Goal: Task Accomplishment & Management: Manage account settings

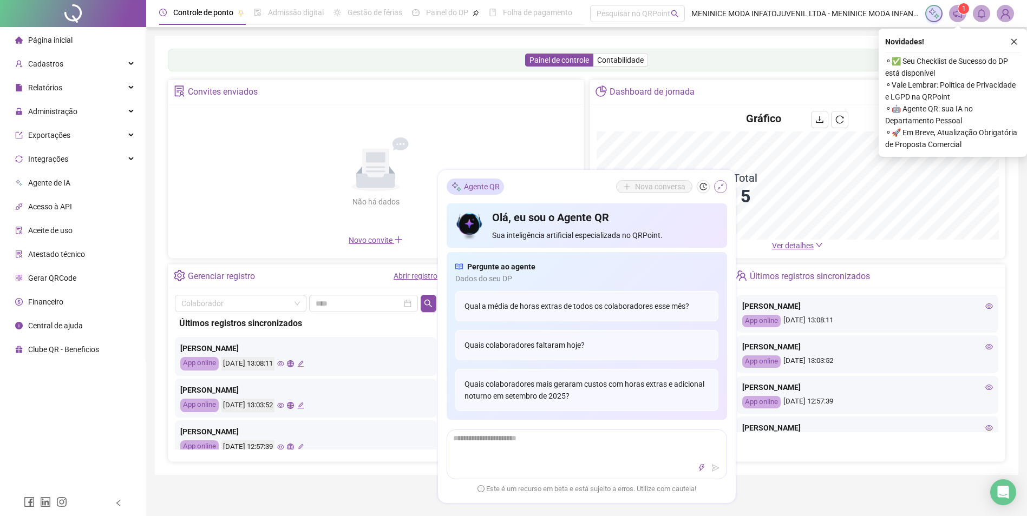
click at [721, 187] on icon "shrink" at bounding box center [721, 187] width 8 height 8
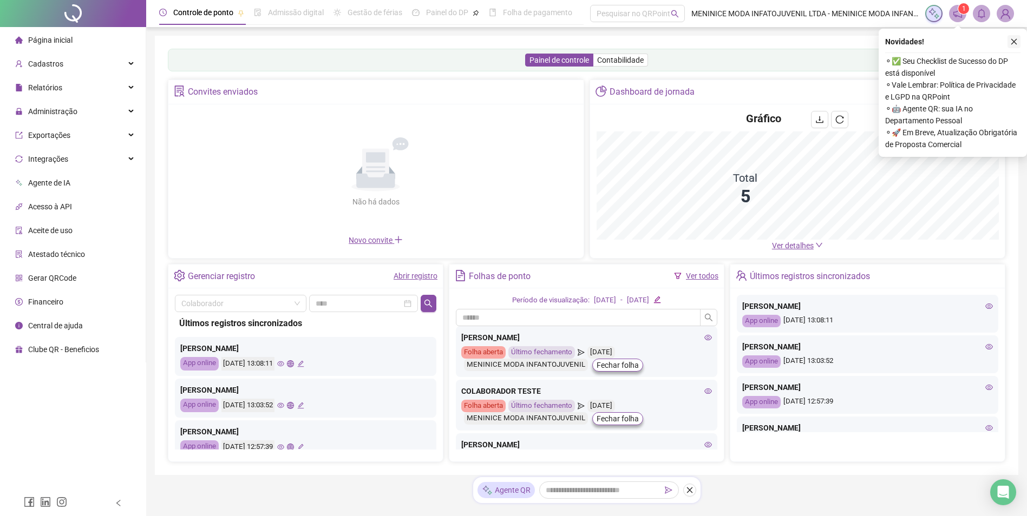
click at [1018, 40] on button "button" at bounding box center [1013, 41] width 13 height 13
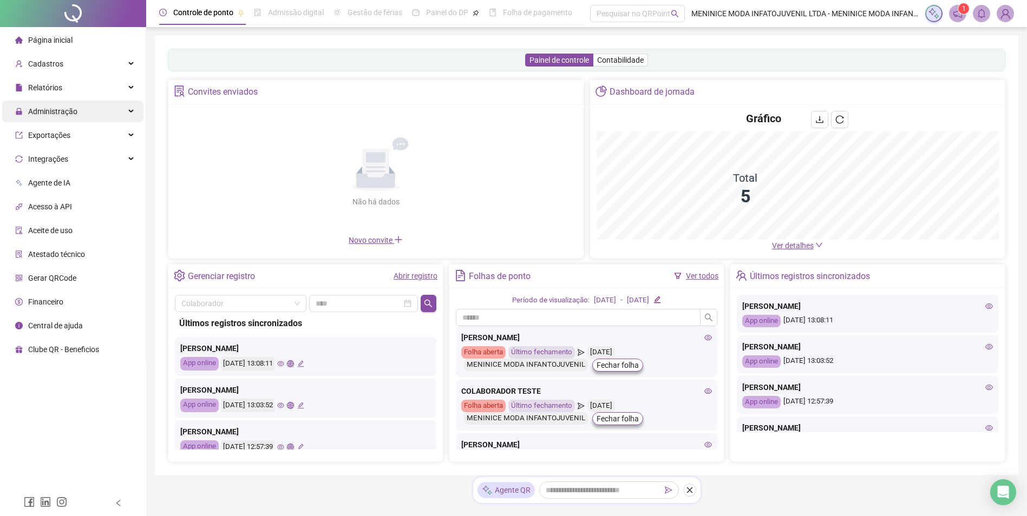
click at [54, 114] on span "Administração" at bounding box center [52, 111] width 49 height 9
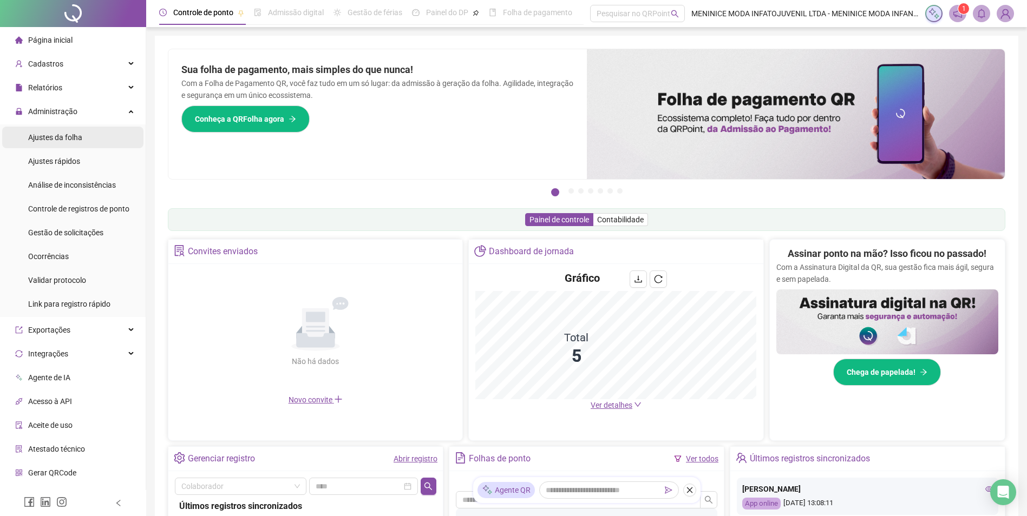
click at [80, 139] on span "Ajustes da folha" at bounding box center [55, 137] width 54 height 9
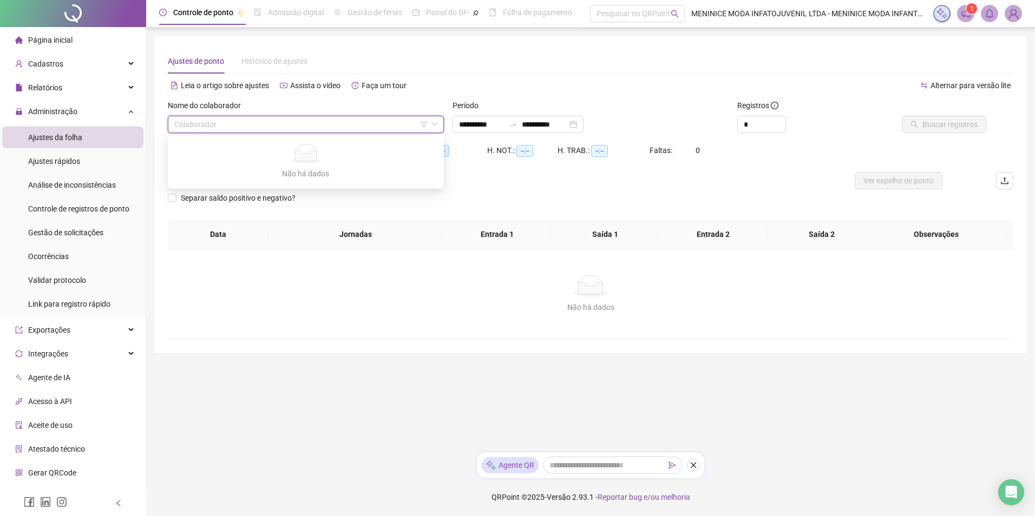
click at [349, 123] on input "search" at bounding box center [300, 124] width 253 height 16
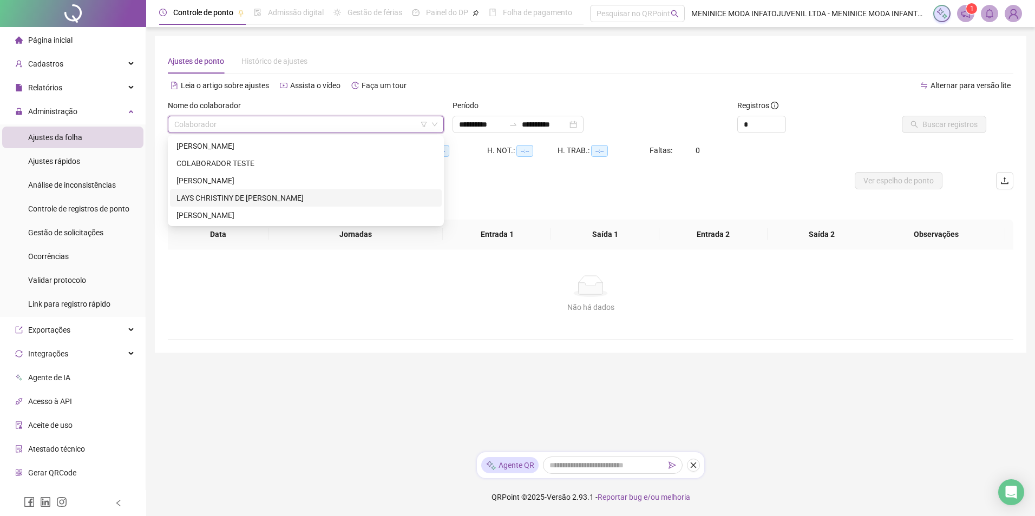
click at [302, 198] on div "LAYS CHRISTINY DE PAIVA ALVES" at bounding box center [305, 198] width 259 height 12
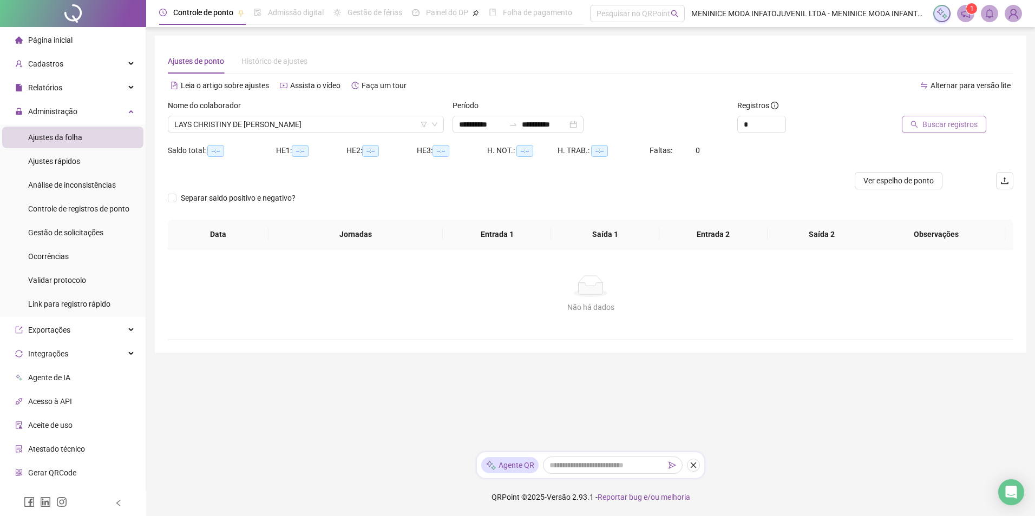
click at [932, 126] on span "Buscar registros" at bounding box center [949, 125] width 55 height 12
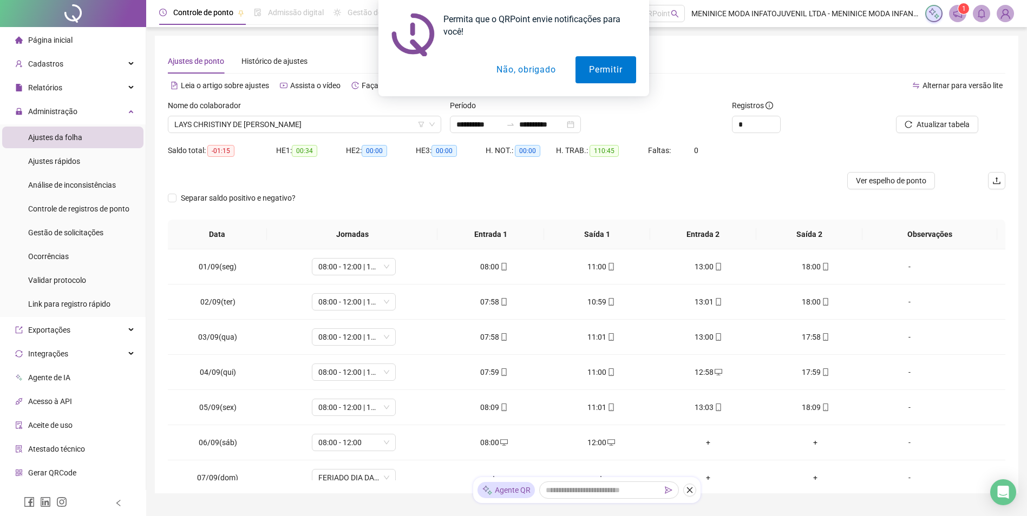
click at [529, 77] on button "Não, obrigado" at bounding box center [526, 69] width 86 height 27
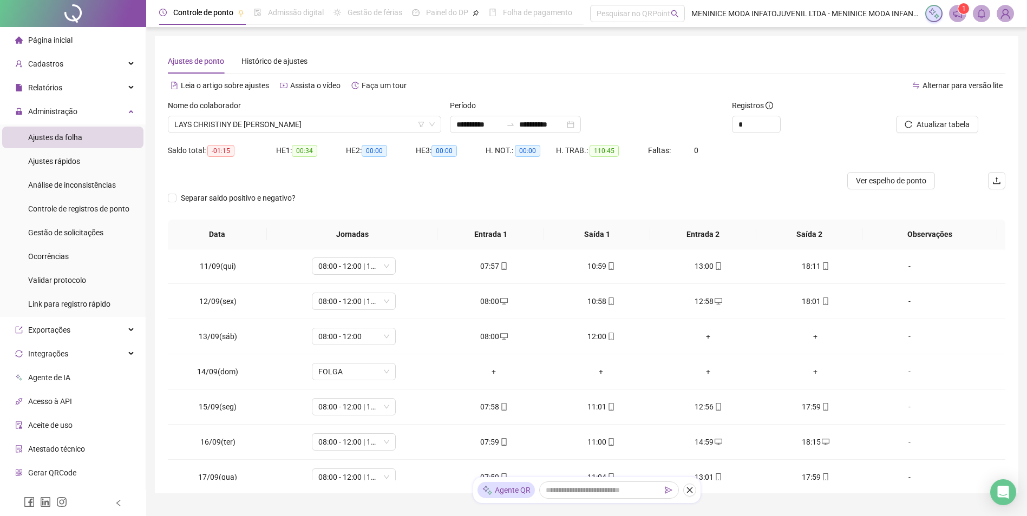
scroll to position [367, 0]
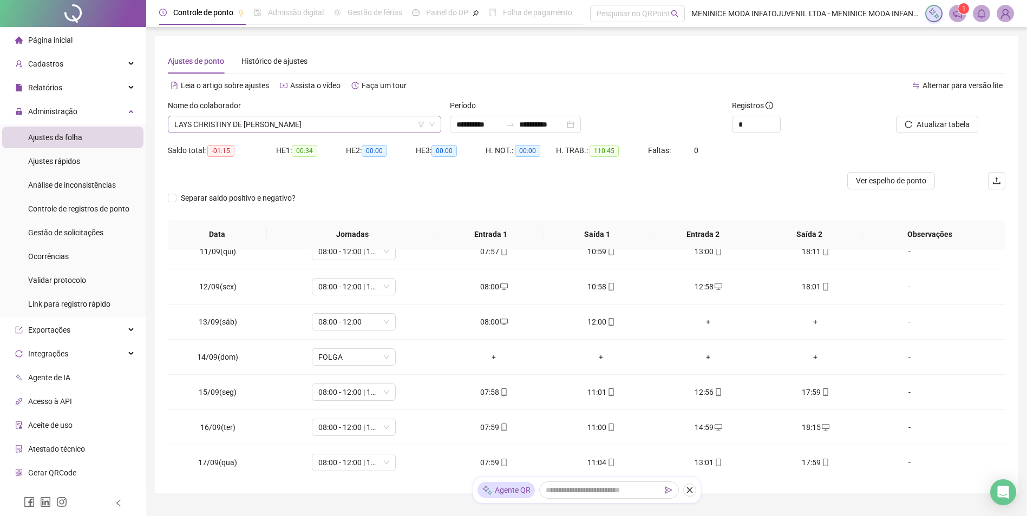
click at [325, 122] on span "LAYS CHRISTINY DE PAIVA ALVES" at bounding box center [304, 124] width 260 height 16
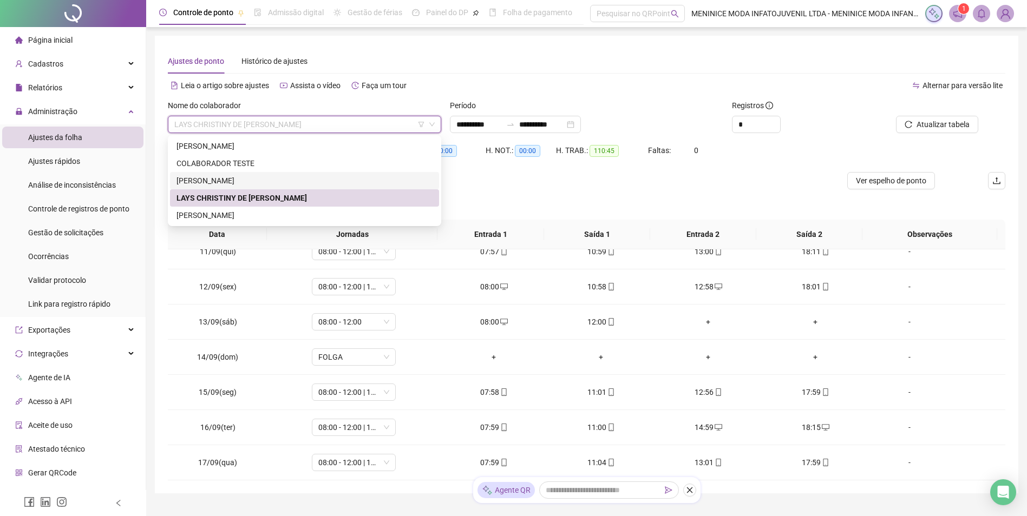
click at [295, 183] on div "DEBORAH LORRANY PEREIRA DOS SANTOS" at bounding box center [304, 181] width 256 height 12
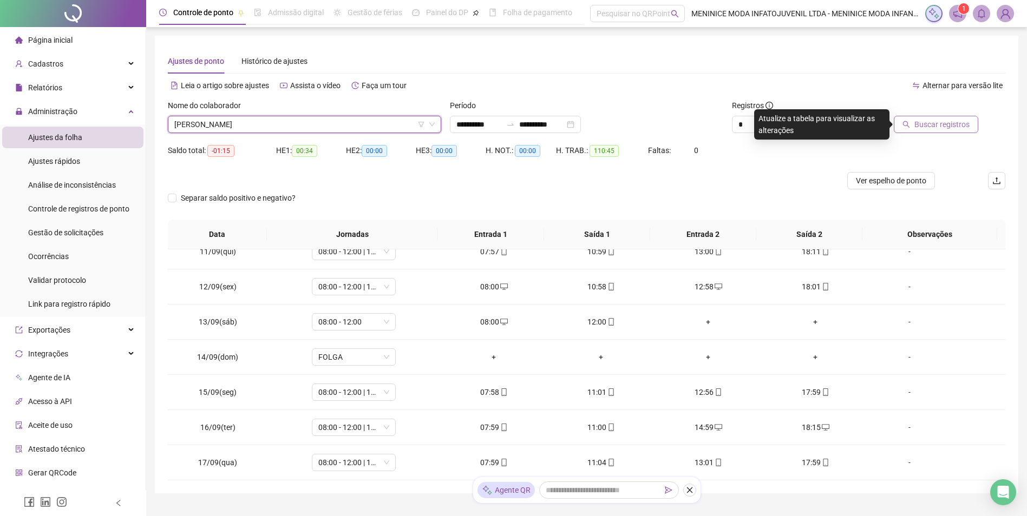
click at [937, 125] on span "Buscar registros" at bounding box center [941, 125] width 55 height 12
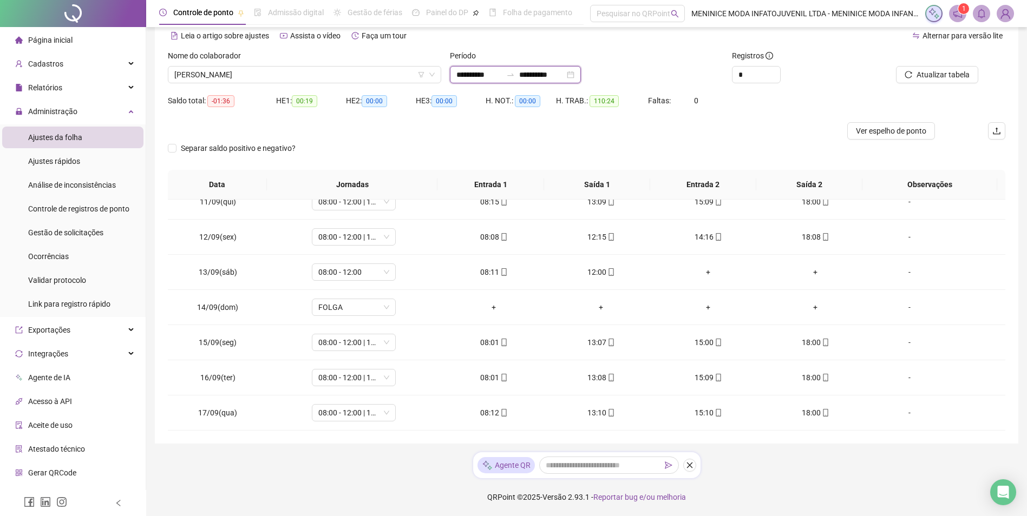
click at [552, 75] on input "**********" at bounding box center [541, 75] width 45 height 12
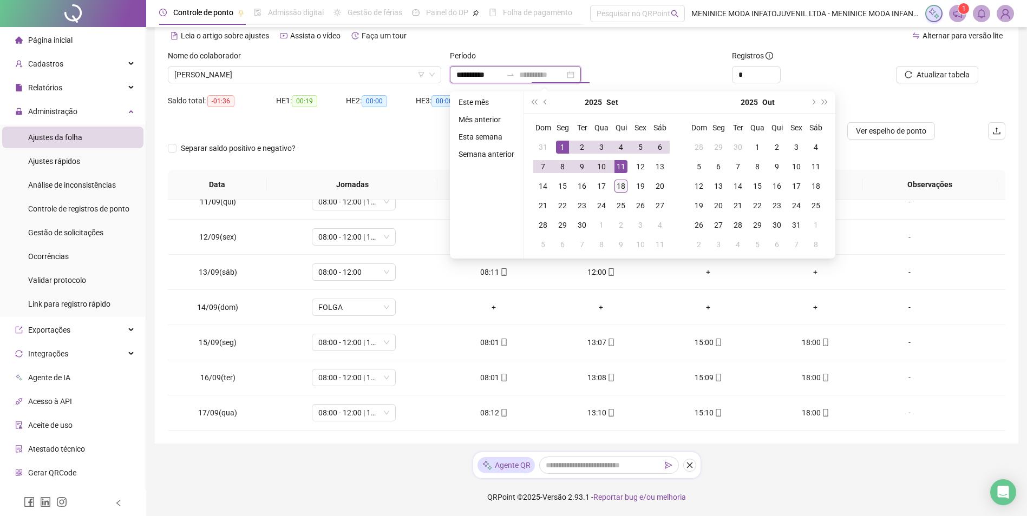
type input "**********"
click at [628, 188] on td "18" at bounding box center [620, 185] width 19 height 19
type input "**********"
click at [564, 148] on div "1" at bounding box center [562, 147] width 13 height 13
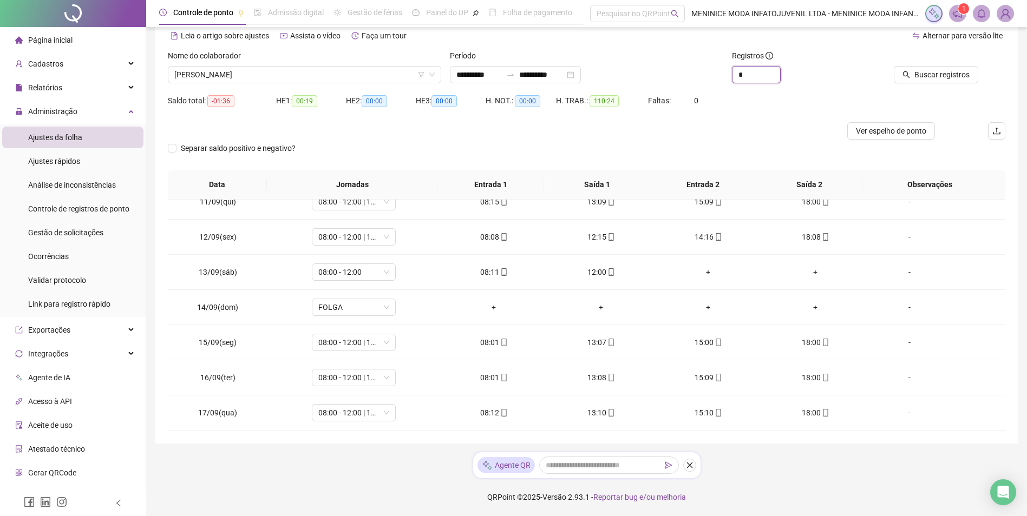
drag, startPoint x: 755, startPoint y: 78, endPoint x: 698, endPoint y: 71, distance: 57.3
click at [698, 71] on div "**********" at bounding box center [586, 71] width 846 height 42
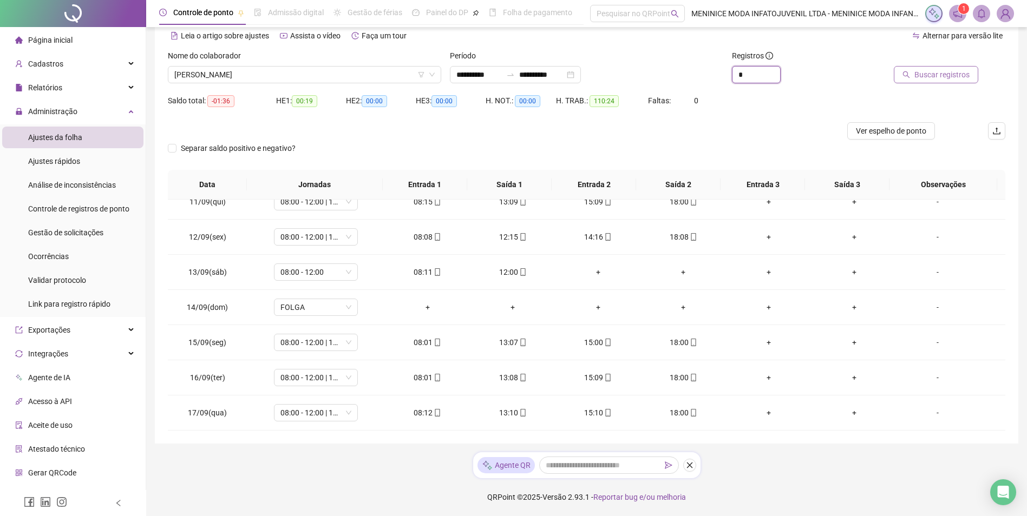
type input "*"
click at [925, 71] on span "Buscar registros" at bounding box center [941, 75] width 55 height 12
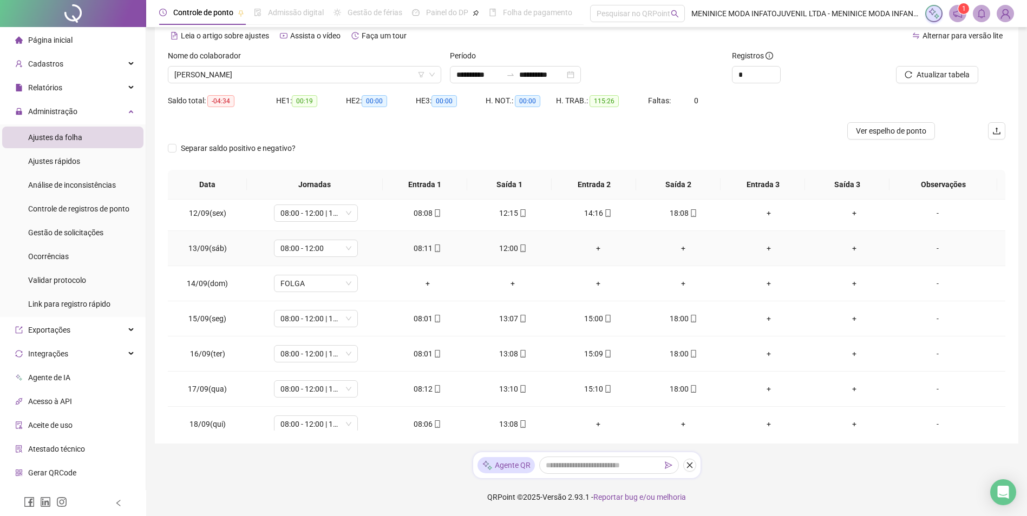
scroll to position [402, 0]
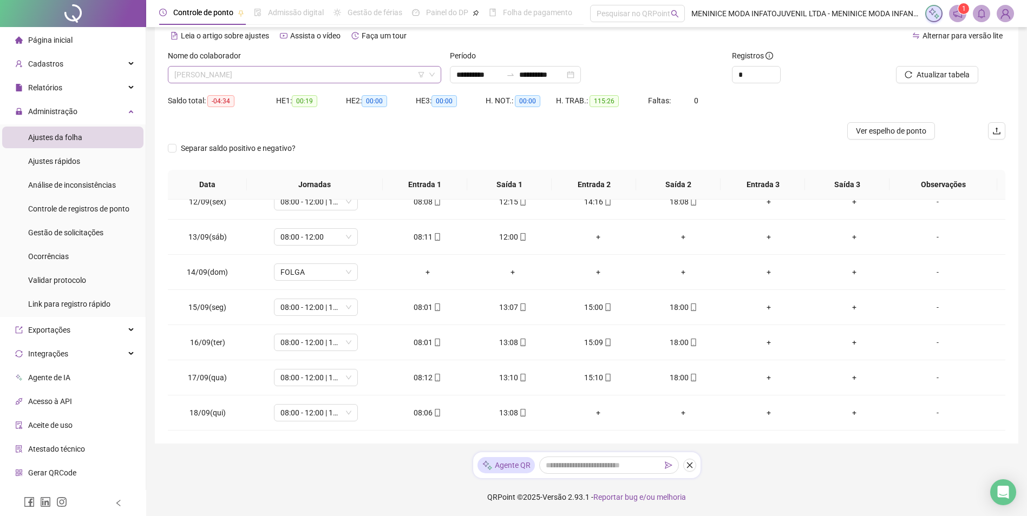
click at [360, 74] on span "DEBORAH LORRANY PEREIRA DOS SANTOS" at bounding box center [304, 75] width 260 height 16
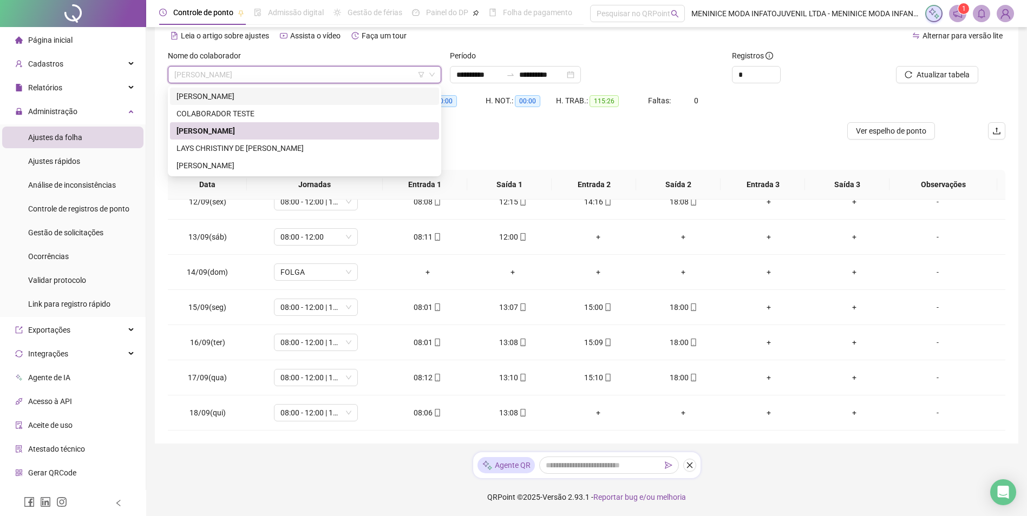
click at [343, 100] on div "ALESSANDRA DE MORAES SERRA" at bounding box center [304, 96] width 256 height 12
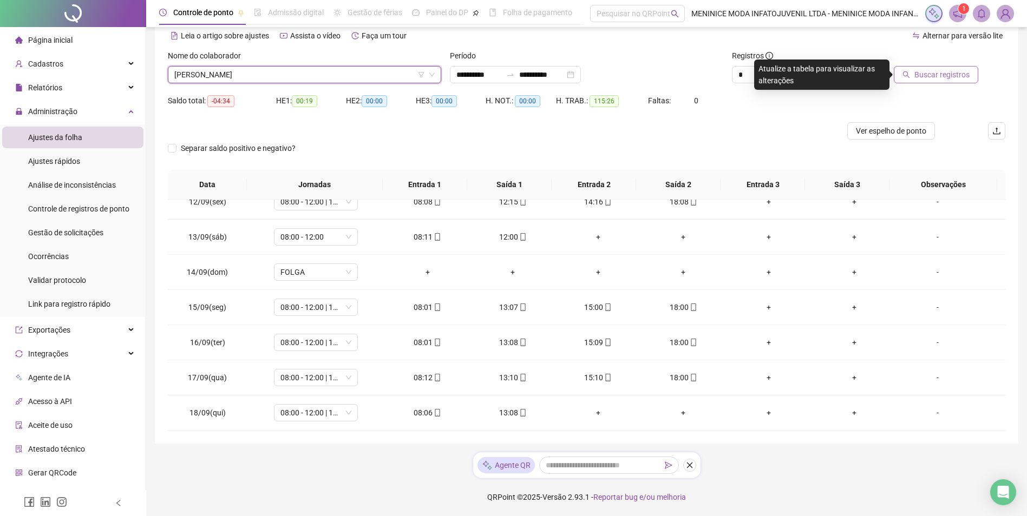
click at [915, 73] on button "Buscar registros" at bounding box center [936, 74] width 84 height 17
click at [384, 81] on span "ALESSANDRA DE MORAES SERRA" at bounding box center [304, 75] width 260 height 16
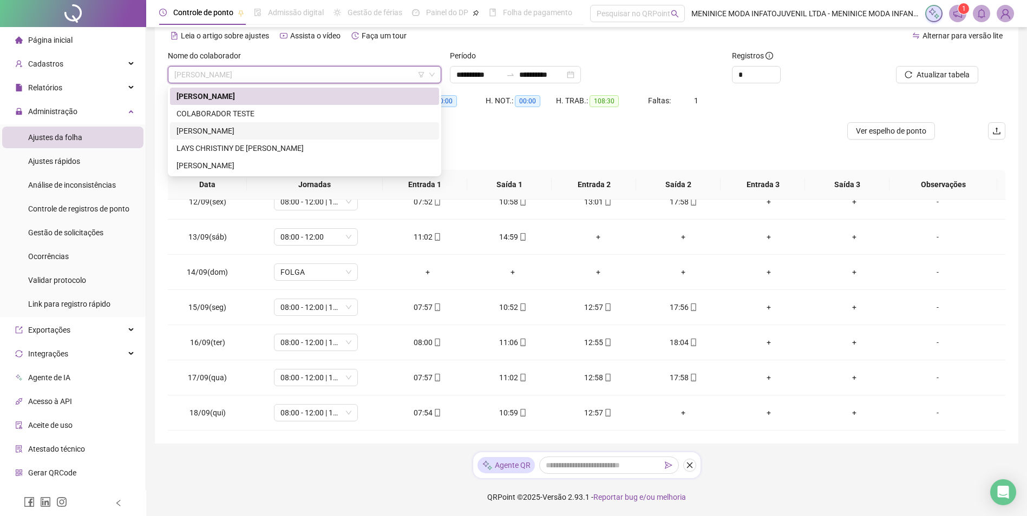
click at [336, 127] on div "DEBORAH LORRANY PEREIRA DOS SANTOS" at bounding box center [304, 131] width 256 height 12
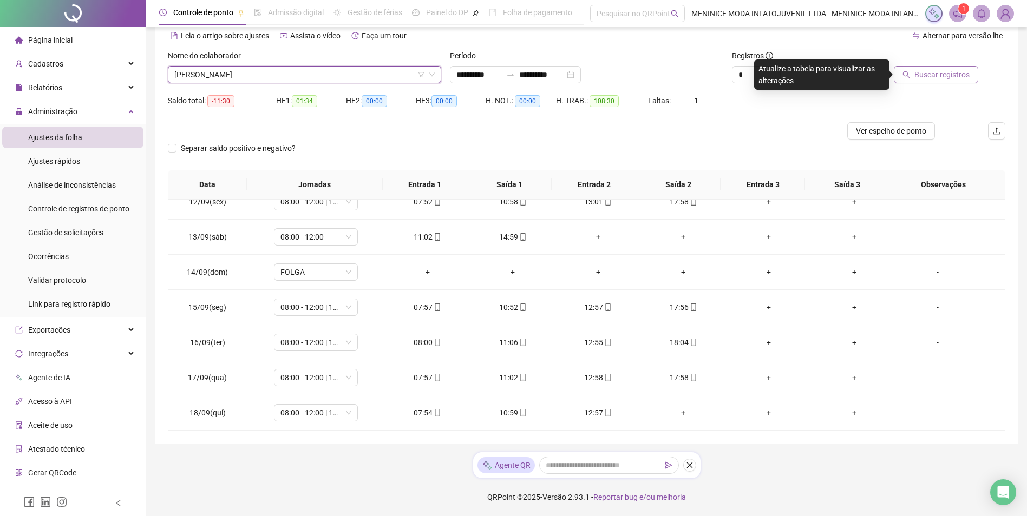
click at [922, 74] on span "Buscar registros" at bounding box center [941, 75] width 55 height 12
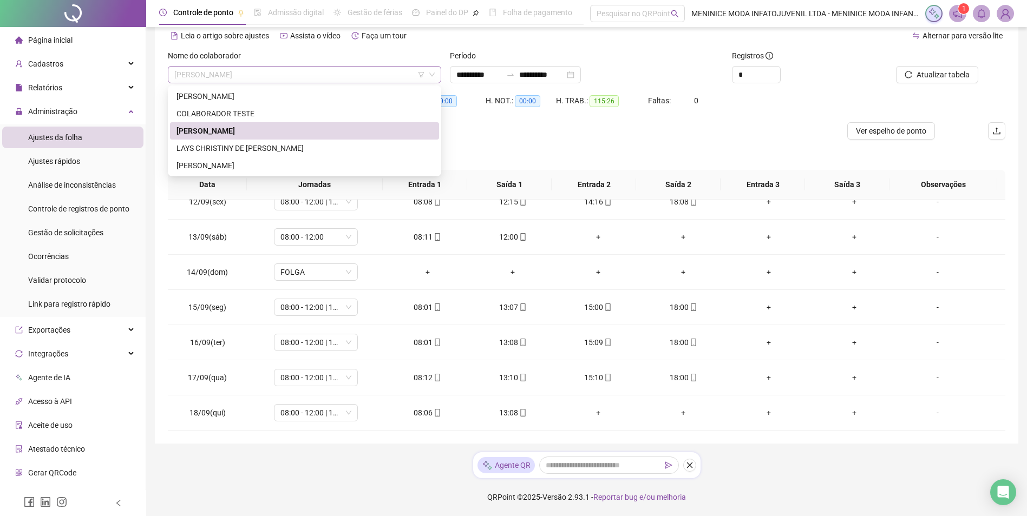
click at [384, 81] on span "DEBORAH LORRANY PEREIRA DOS SANTOS" at bounding box center [304, 75] width 260 height 16
click at [343, 143] on div "LAYS CHRISTINY DE PAIVA ALVES" at bounding box center [304, 148] width 256 height 12
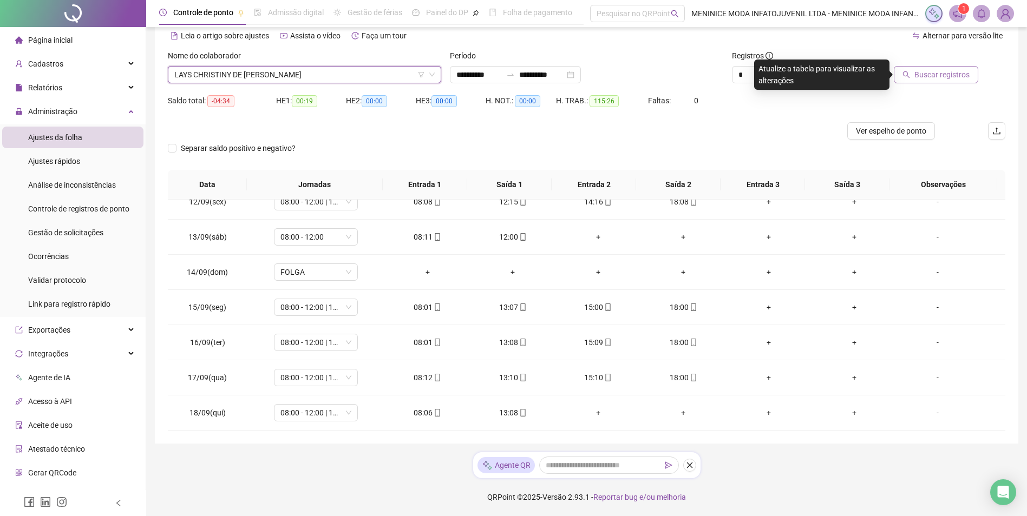
click at [929, 73] on span "Buscar registros" at bounding box center [941, 75] width 55 height 12
click at [896, 135] on span "Ver espelho de ponto" at bounding box center [891, 131] width 70 height 12
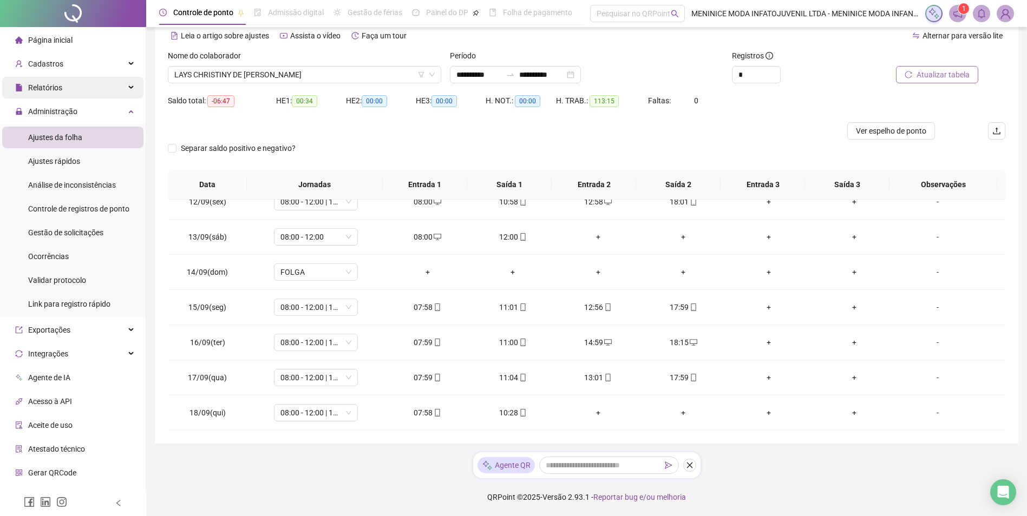
click at [60, 94] on span "Relatórios" at bounding box center [38, 88] width 47 height 22
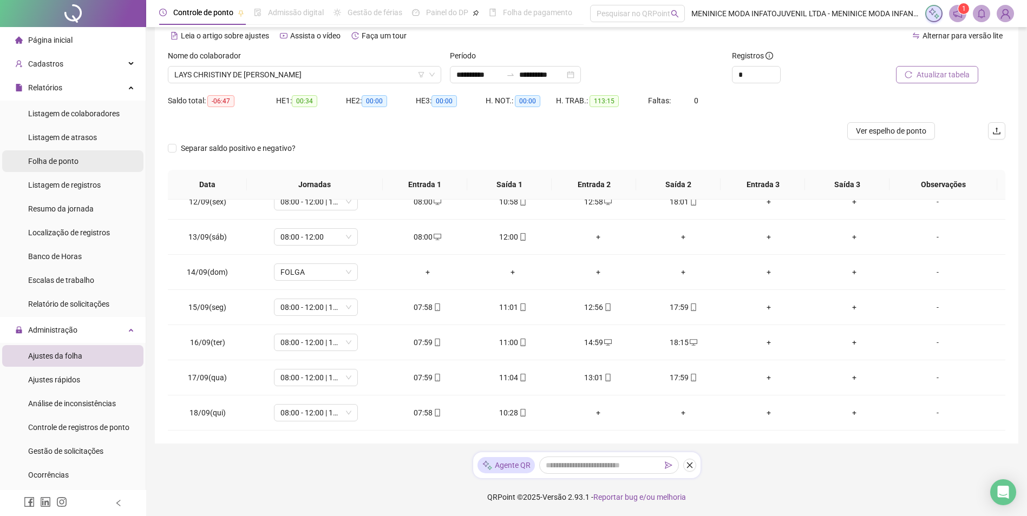
click at [62, 157] on span "Folha de ponto" at bounding box center [53, 161] width 50 height 9
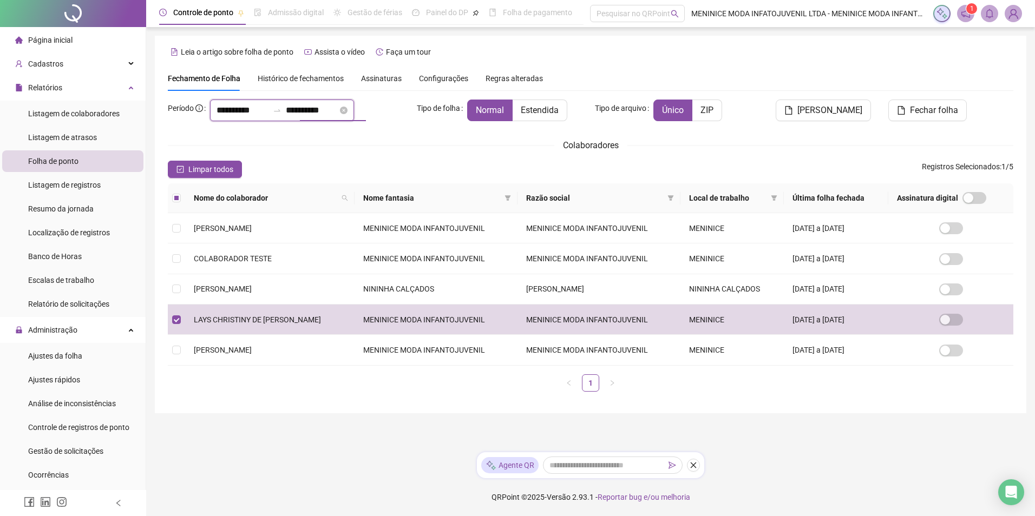
click at [338, 109] on input "**********" at bounding box center [312, 110] width 52 height 13
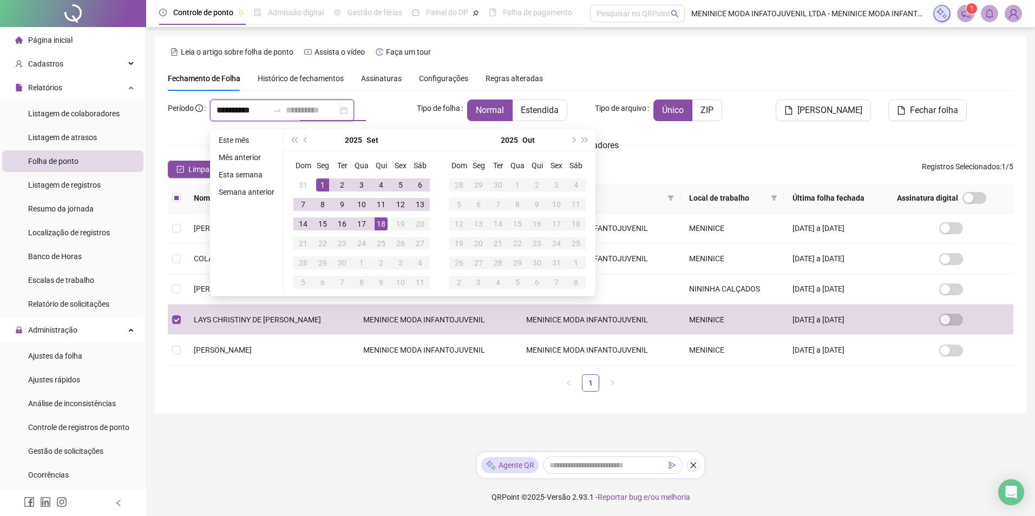
type input "**********"
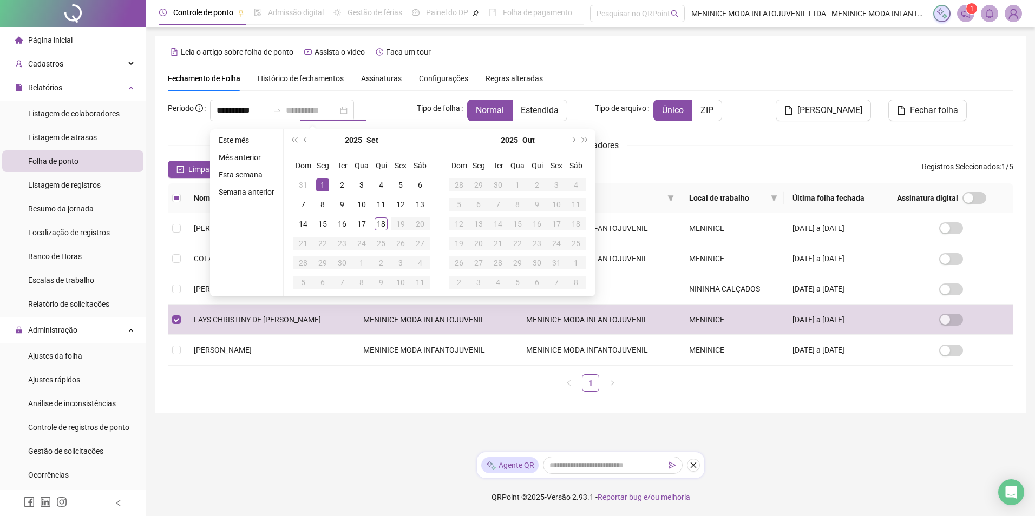
click at [322, 185] on div "1" at bounding box center [322, 185] width 13 height 13
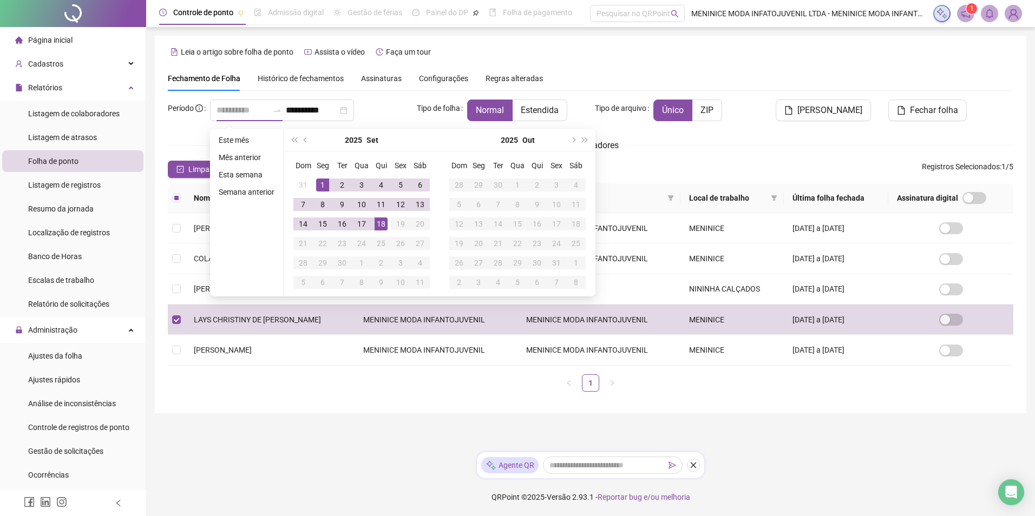
click at [378, 226] on div "18" at bounding box center [381, 224] width 13 height 13
type input "**********"
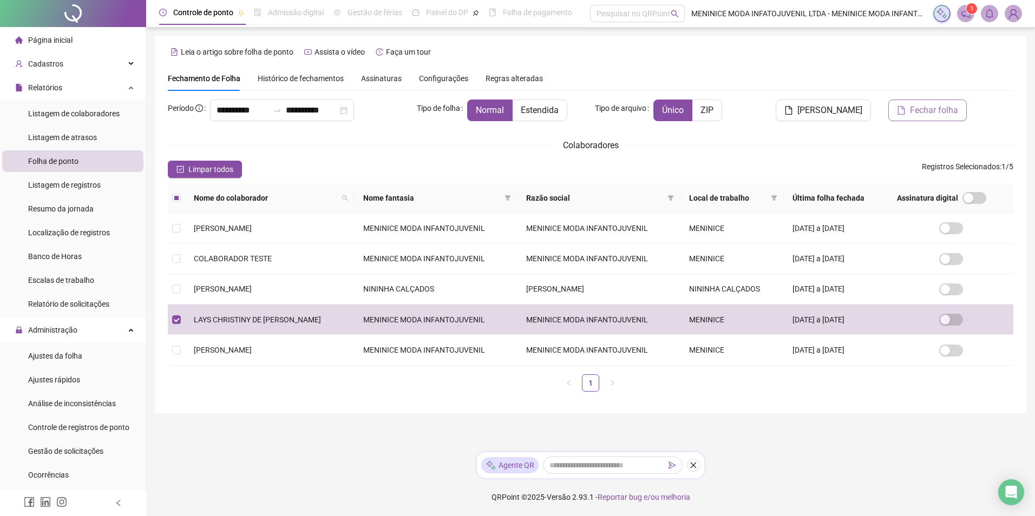
click at [920, 115] on span "Fechar folha" at bounding box center [934, 110] width 48 height 13
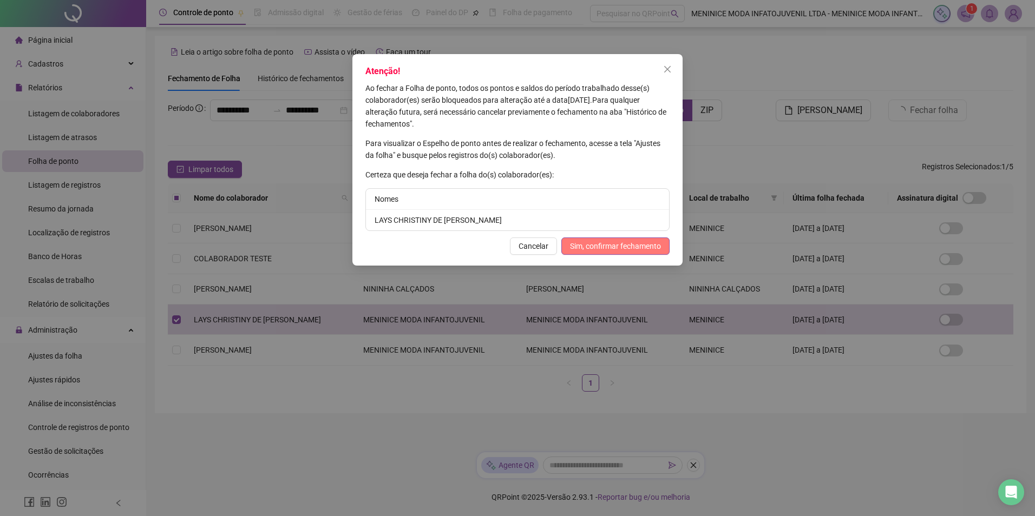
click at [635, 247] on span "Sim, confirmar fechamento" at bounding box center [615, 246] width 91 height 12
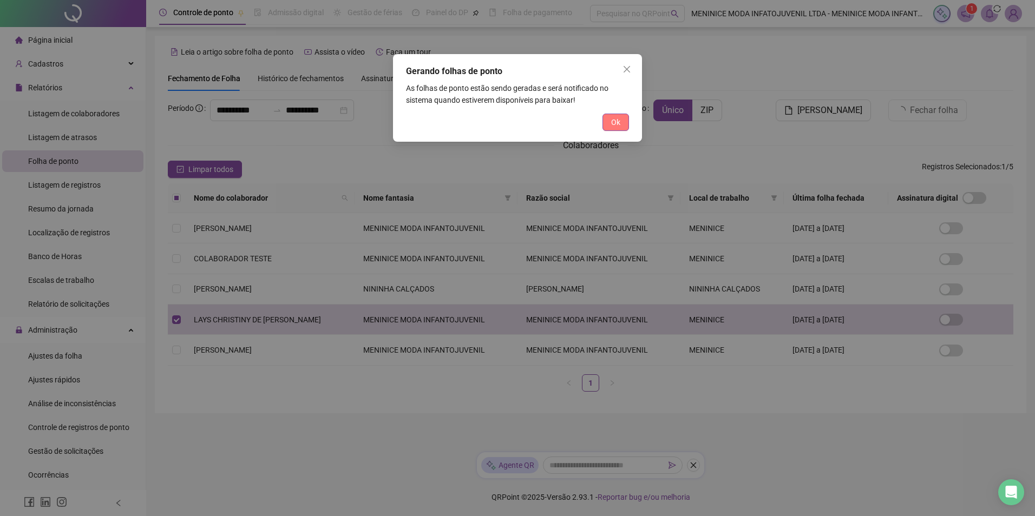
click at [616, 128] on button "Ok" at bounding box center [615, 122] width 27 height 17
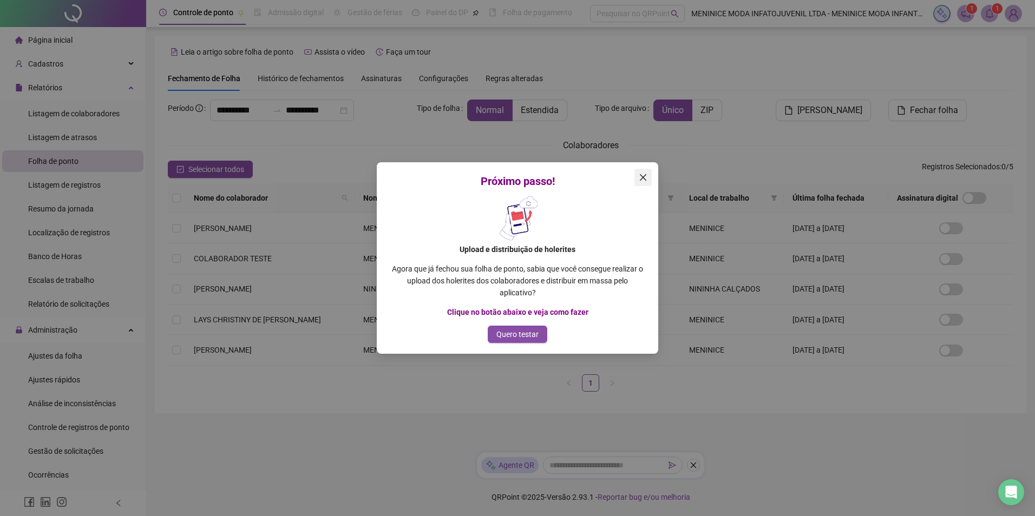
click at [640, 177] on icon "close" at bounding box center [643, 177] width 9 height 9
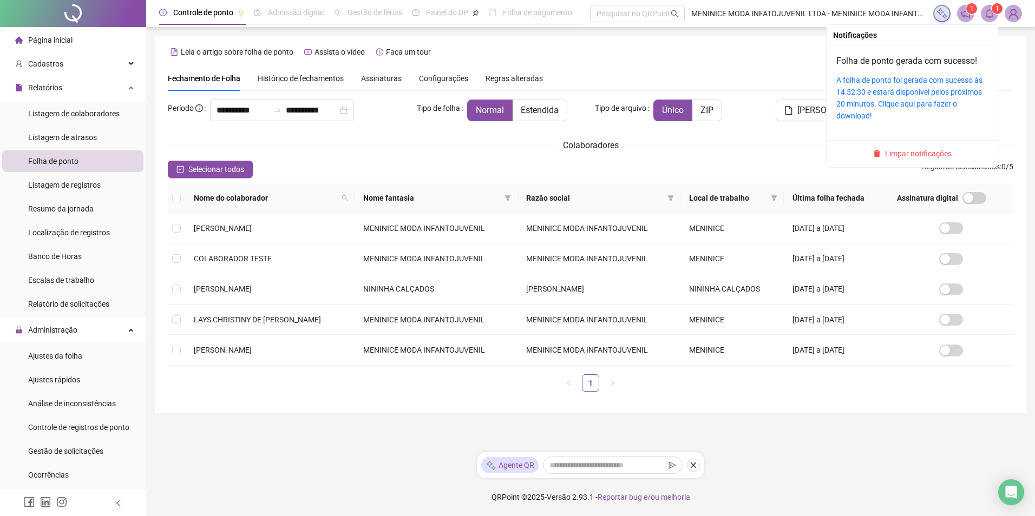
click at [988, 13] on icon "bell" at bounding box center [990, 14] width 10 height 10
click at [958, 82] on link "A folha de ponto foi gerada com sucesso às 14:52:30 e estará disponível pelos p…" at bounding box center [909, 98] width 146 height 44
